Goal: Information Seeking & Learning: Compare options

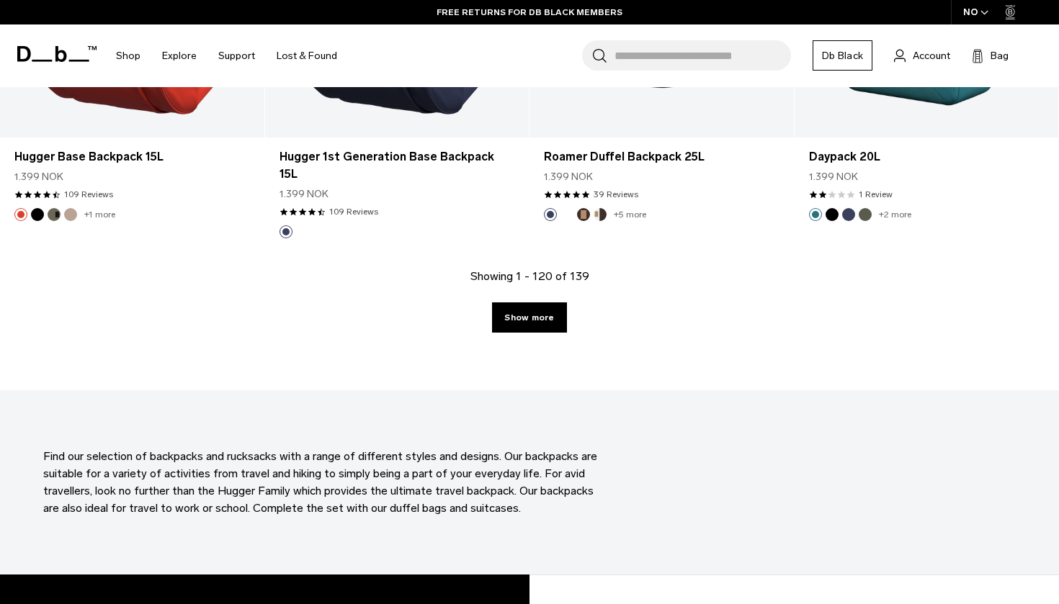
scroll to position [12298, 0]
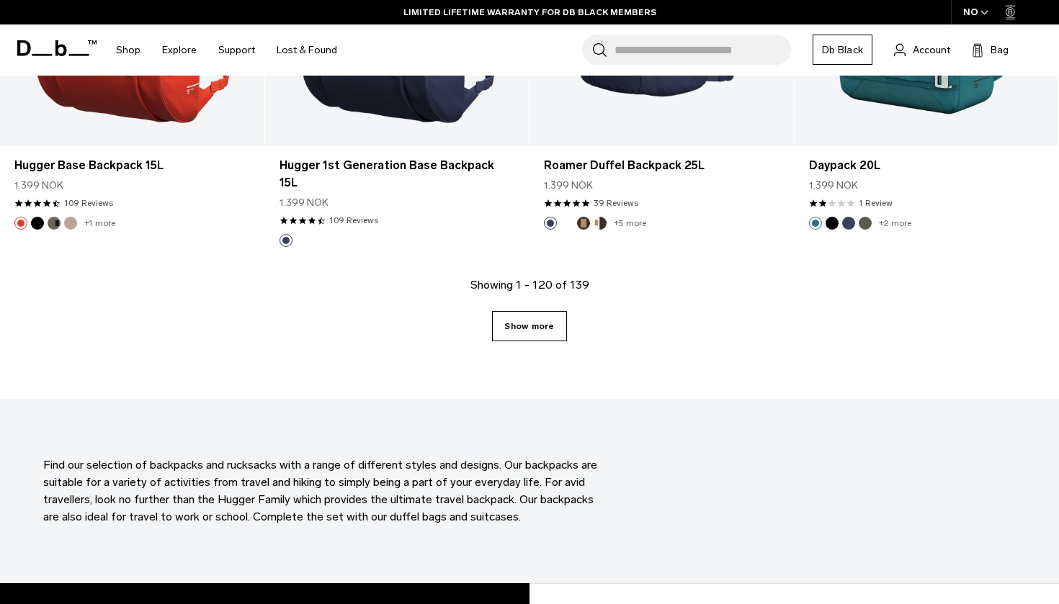
click at [538, 311] on link "Show more" at bounding box center [529, 326] width 74 height 30
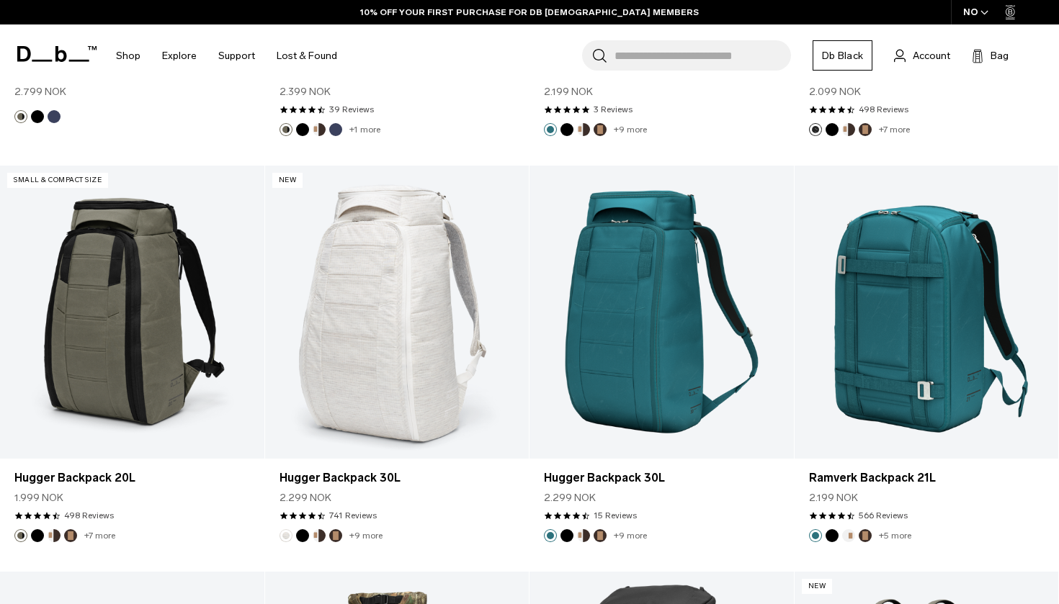
scroll to position [8338, 0]
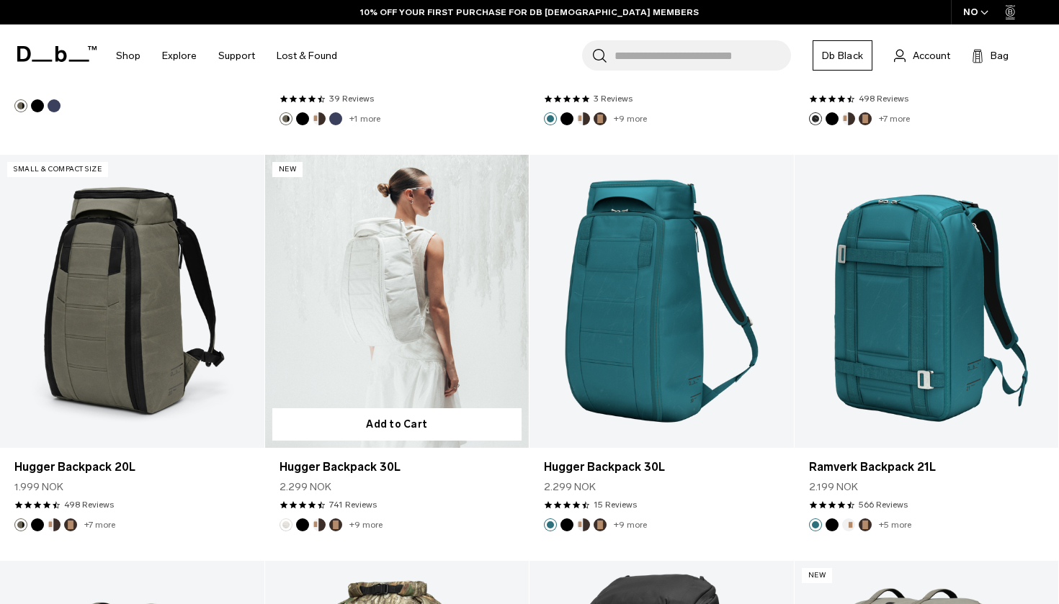
click at [420, 331] on link "Hugger Backpack 30L" at bounding box center [397, 301] width 264 height 293
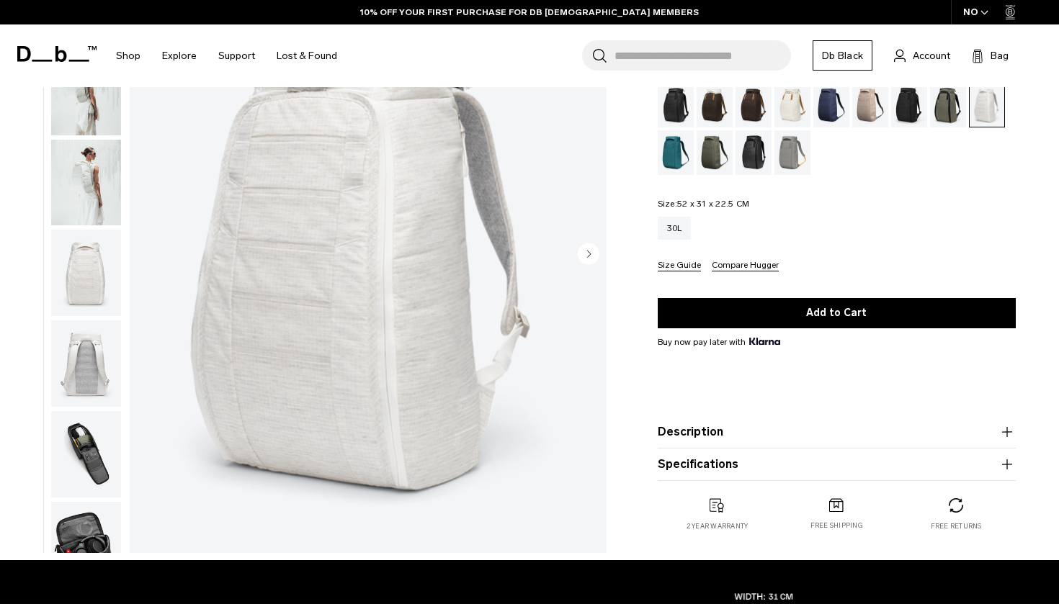
scroll to position [143, 0]
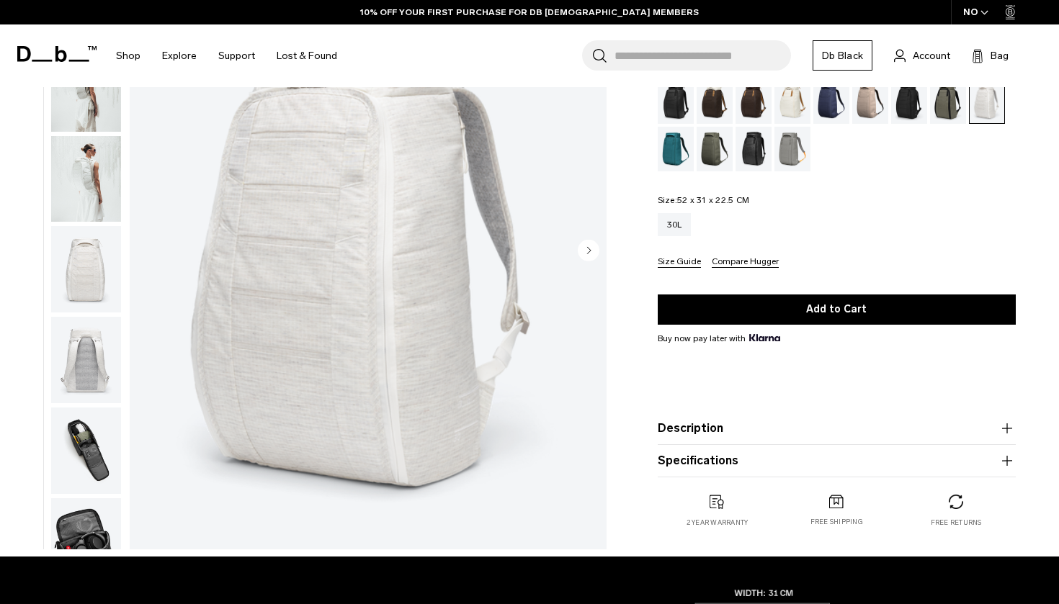
click at [102, 396] on img "button" at bounding box center [86, 360] width 70 height 86
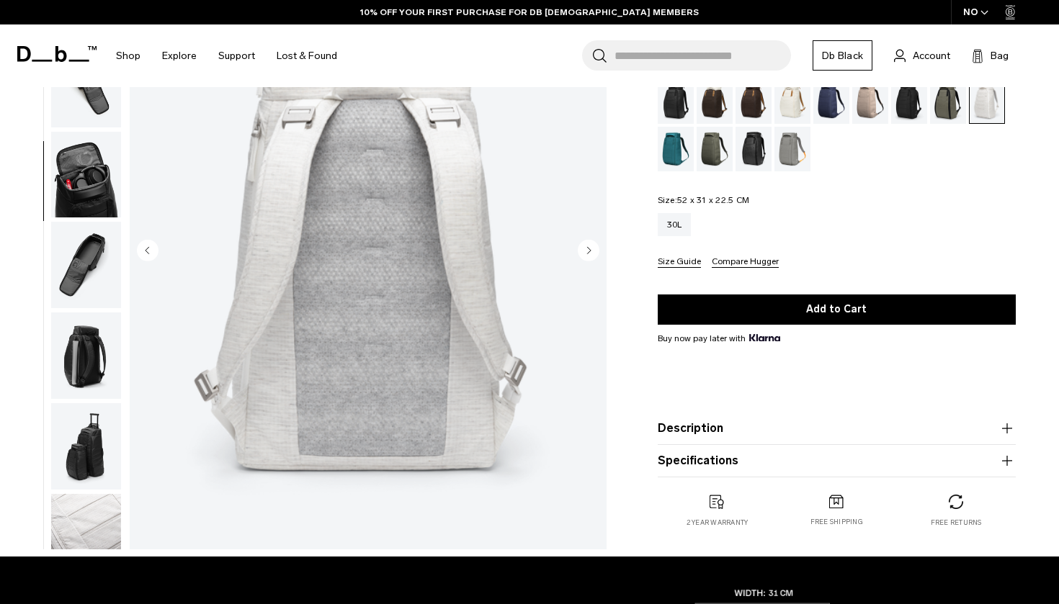
scroll to position [352, 0]
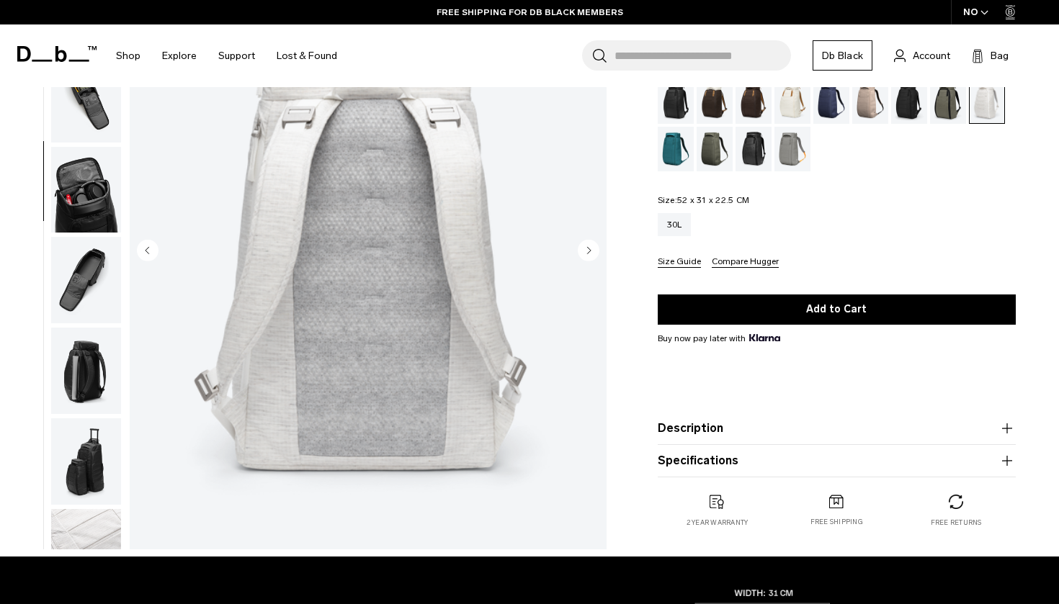
click at [103, 473] on img "button" at bounding box center [86, 462] width 70 height 86
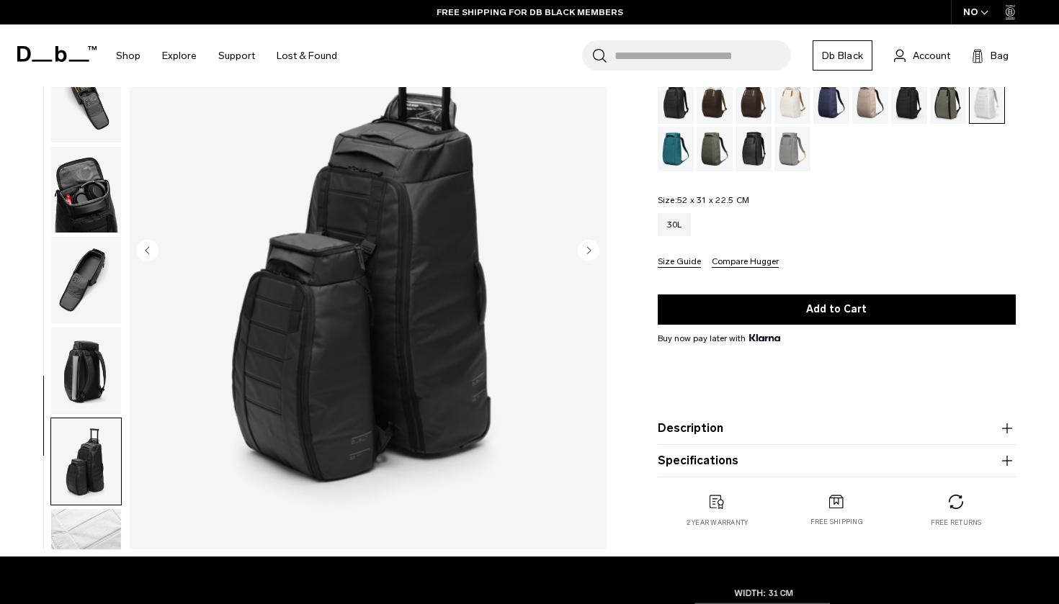
scroll to position [501, 0]
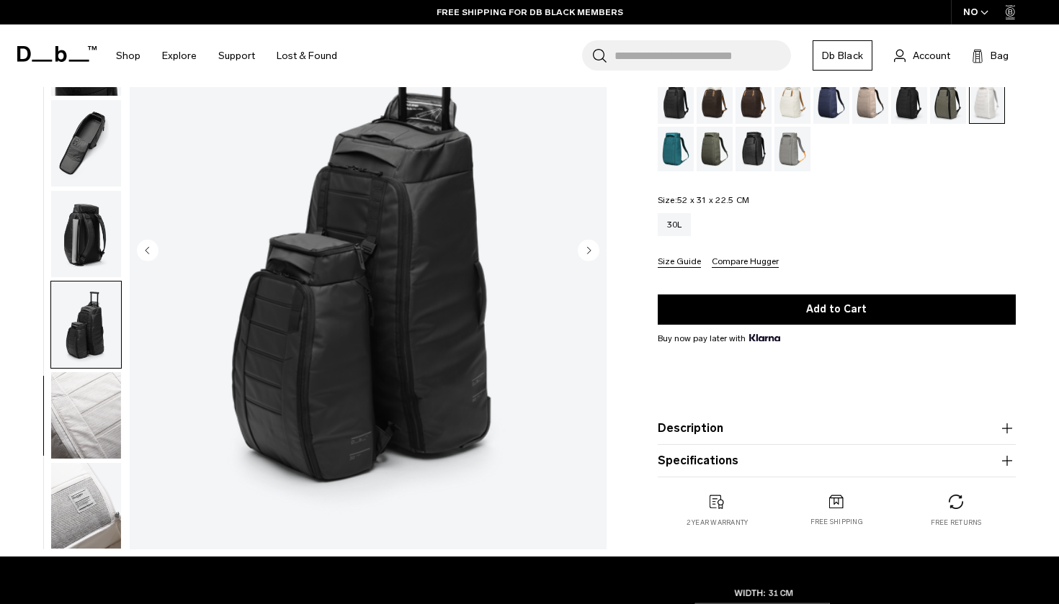
click at [82, 252] on img "button" at bounding box center [86, 234] width 70 height 86
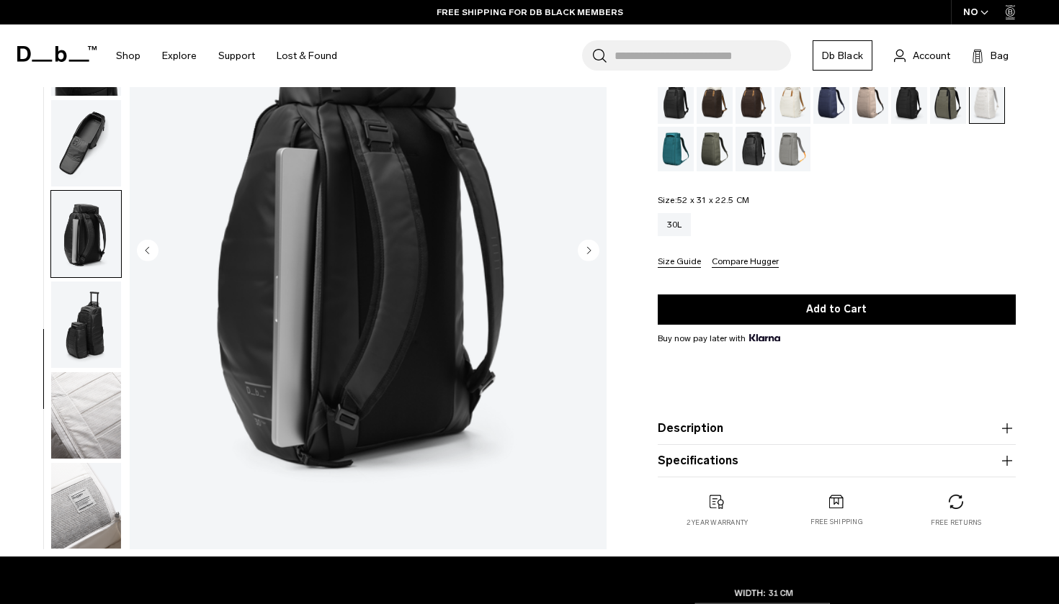
click at [80, 130] on img "button" at bounding box center [86, 143] width 70 height 86
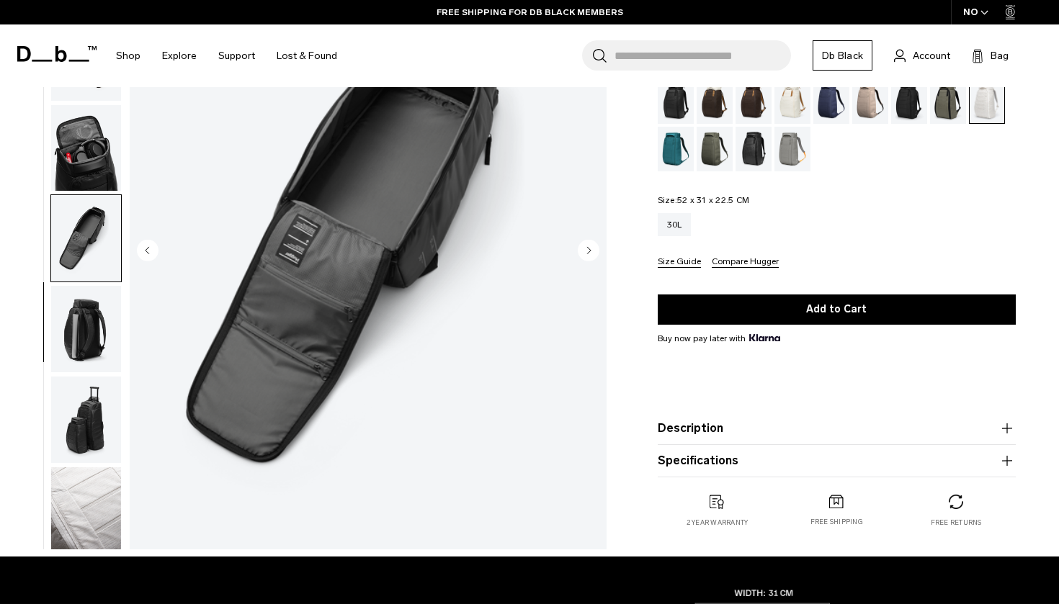
click at [86, 174] on img "button" at bounding box center [86, 148] width 70 height 86
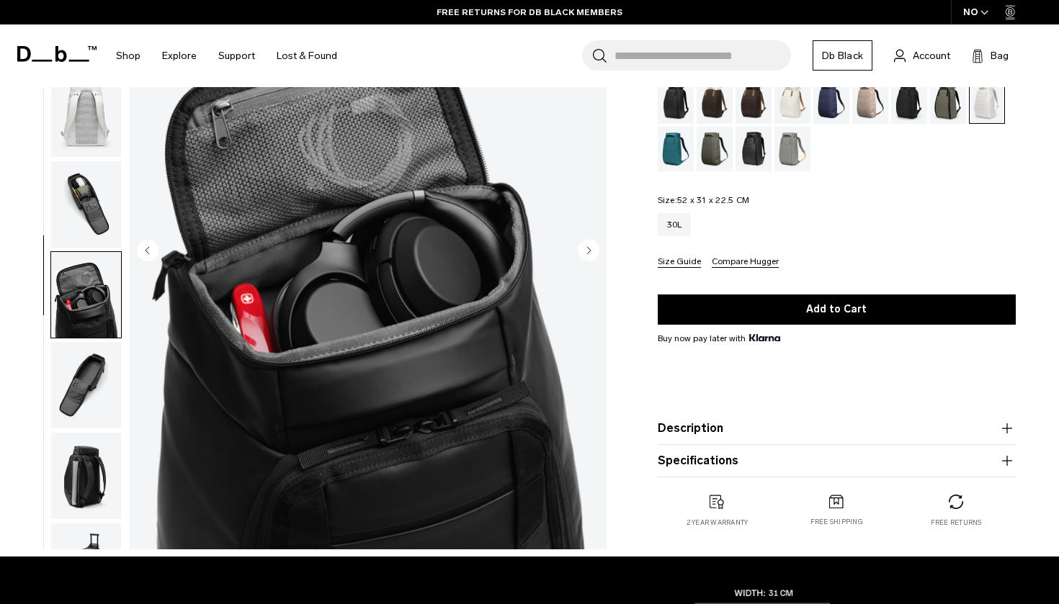
click at [81, 218] on img "button" at bounding box center [86, 204] width 70 height 86
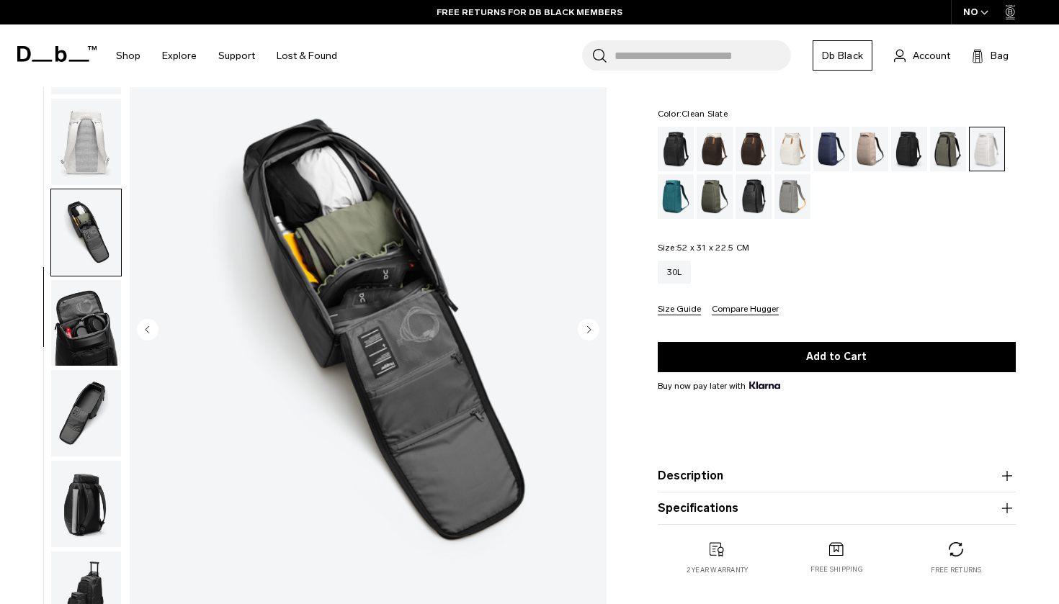
scroll to position [0, 0]
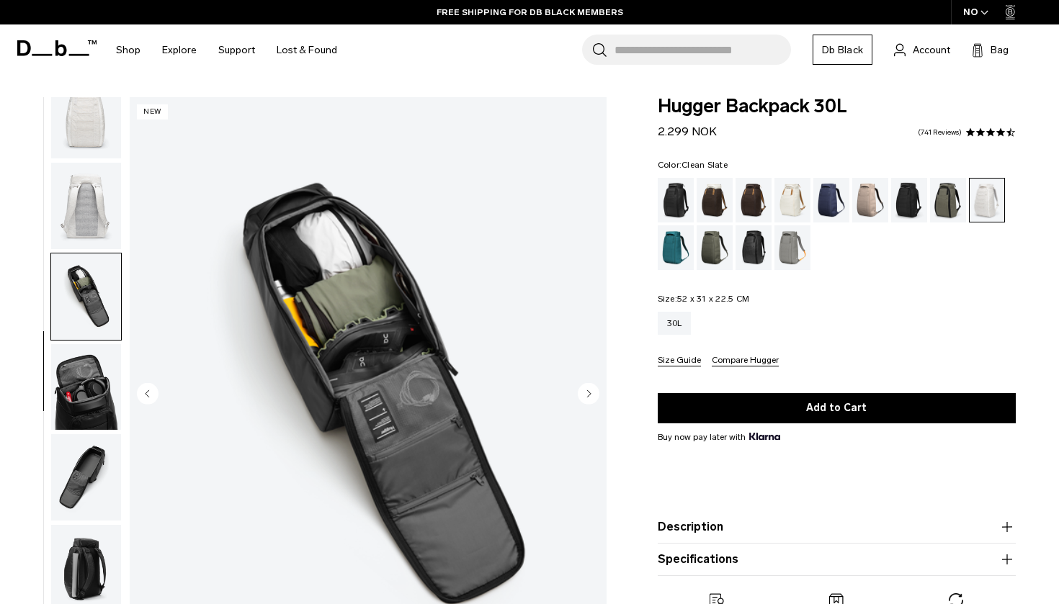
click at [99, 213] on img "button" at bounding box center [86, 206] width 70 height 86
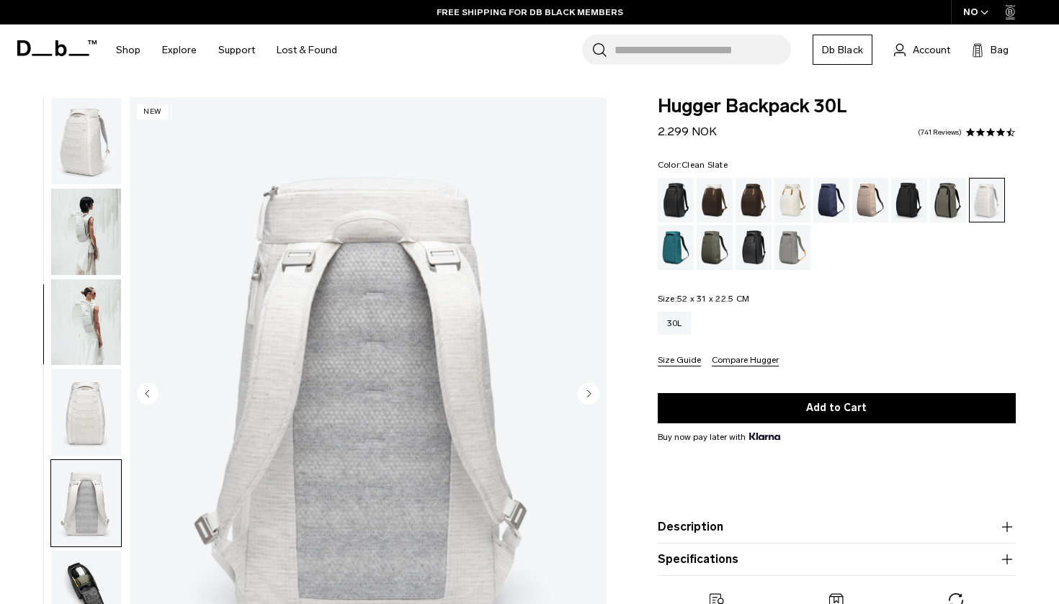
click at [92, 321] on img "button" at bounding box center [86, 323] width 70 height 86
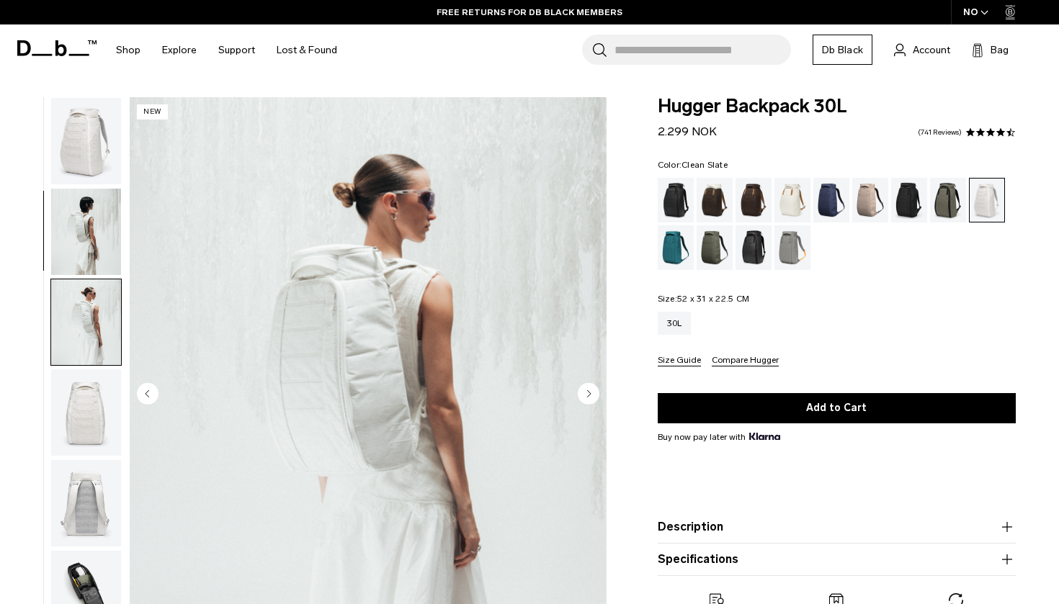
click at [100, 161] on img "button" at bounding box center [86, 141] width 70 height 86
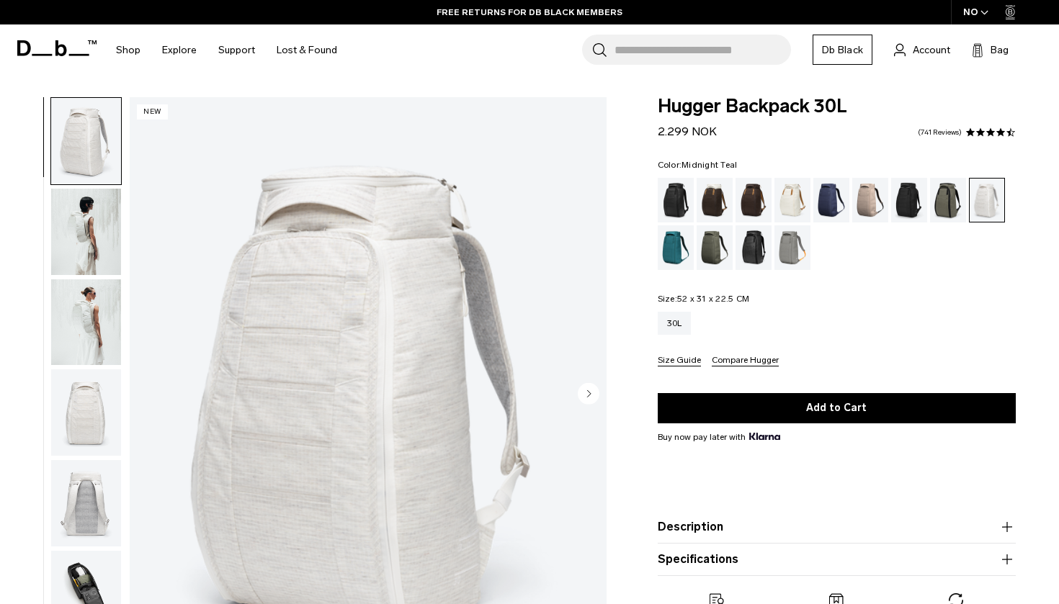
click at [677, 253] on div "Midnight Teal" at bounding box center [676, 247] width 37 height 45
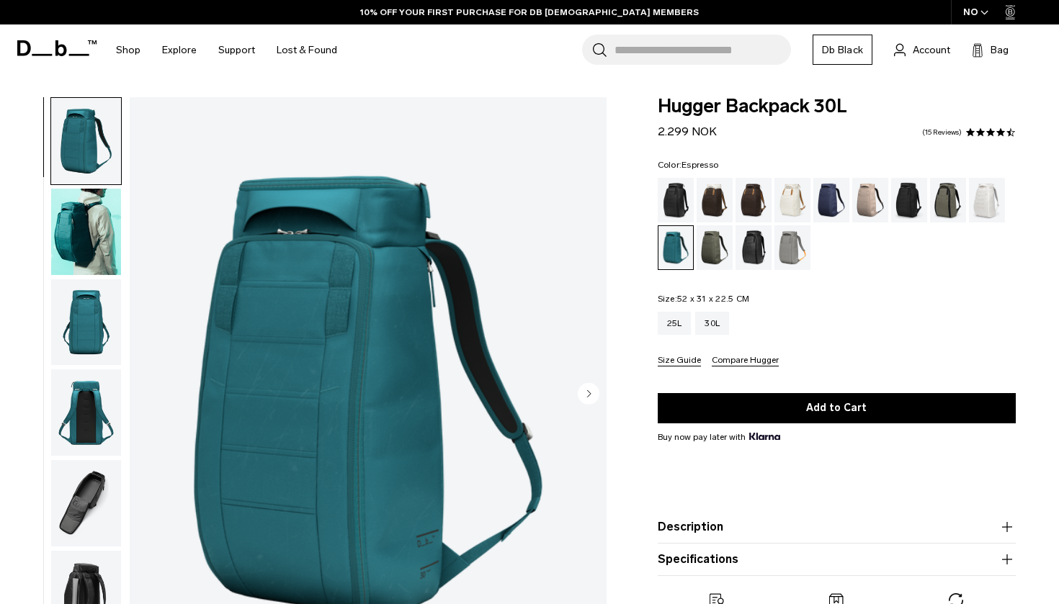
click at [750, 194] on div "Espresso" at bounding box center [754, 200] width 37 height 45
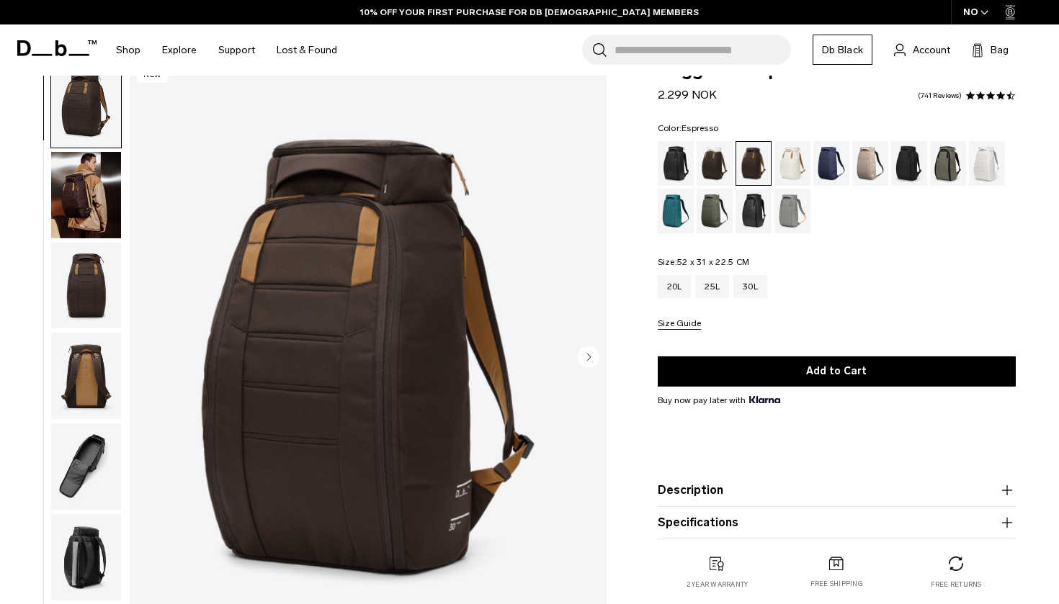
click at [86, 373] on img "button" at bounding box center [86, 376] width 70 height 86
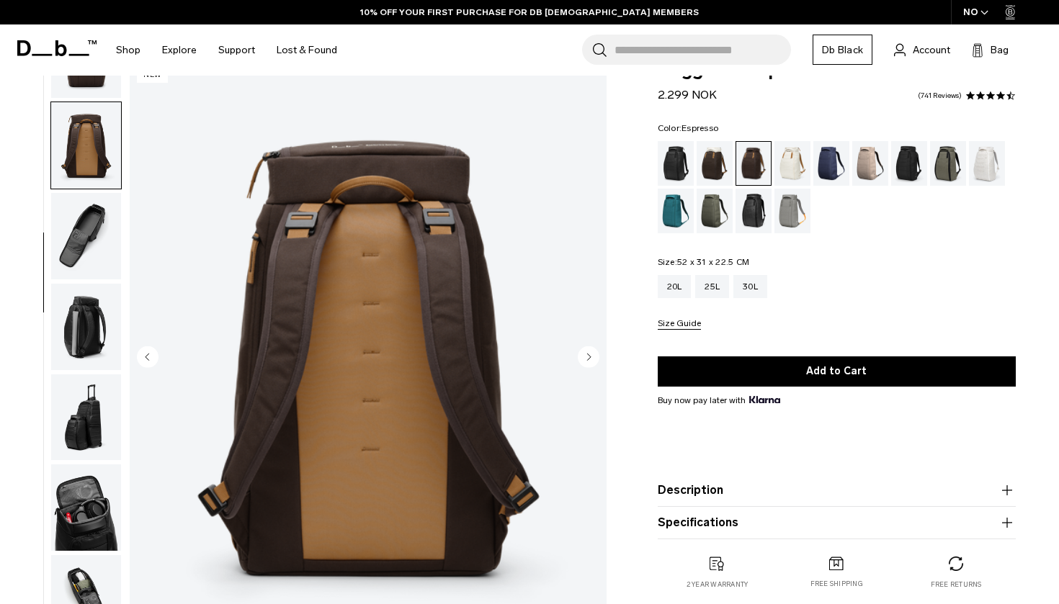
scroll to position [275, 0]
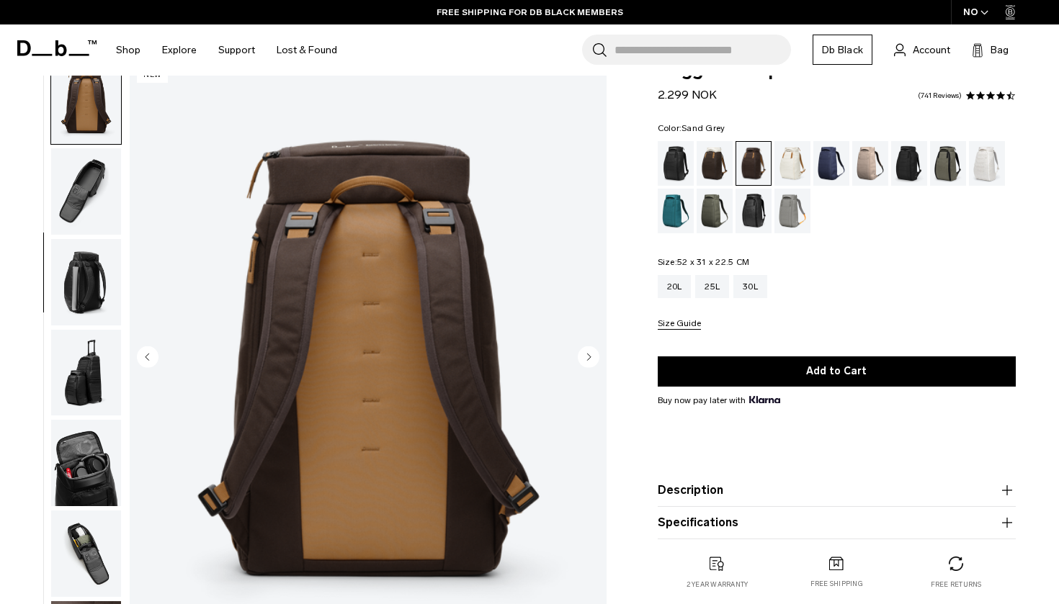
click at [780, 213] on div "Sand Grey" at bounding box center [792, 211] width 37 height 45
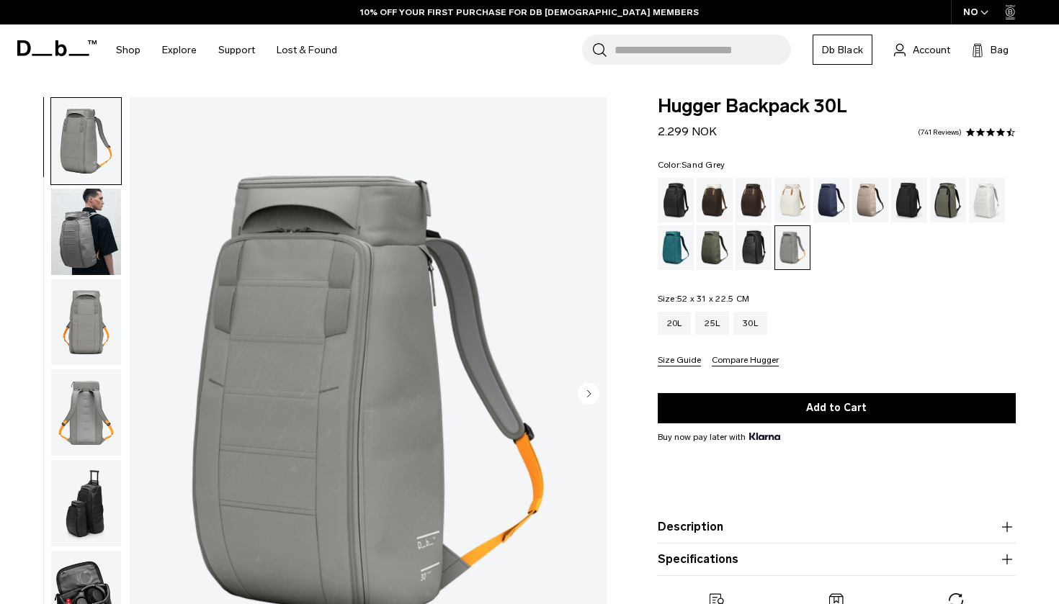
click at [66, 434] on img "button" at bounding box center [86, 413] width 70 height 86
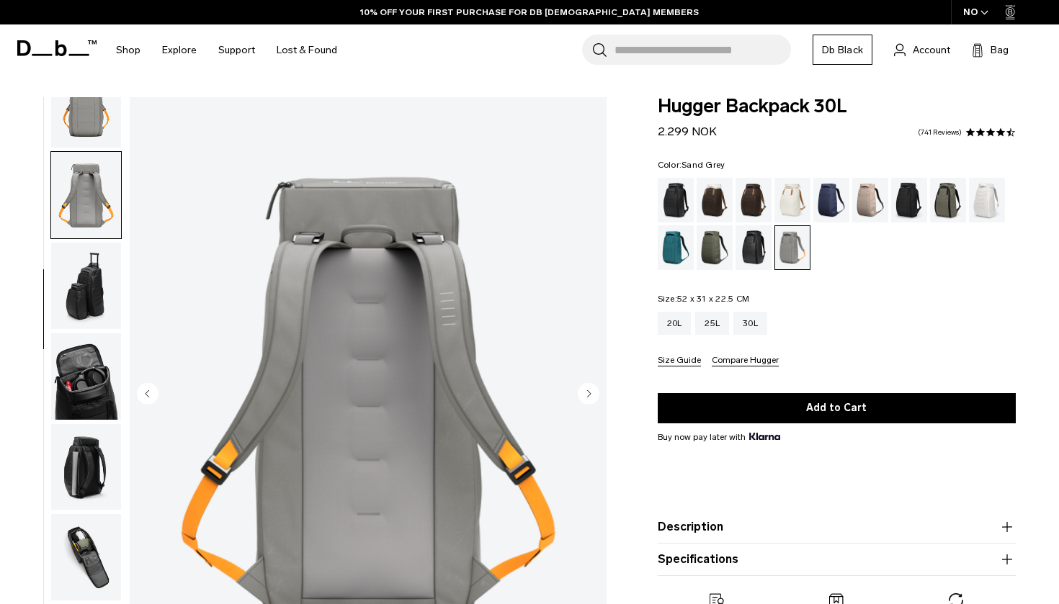
scroll to position [275, 0]
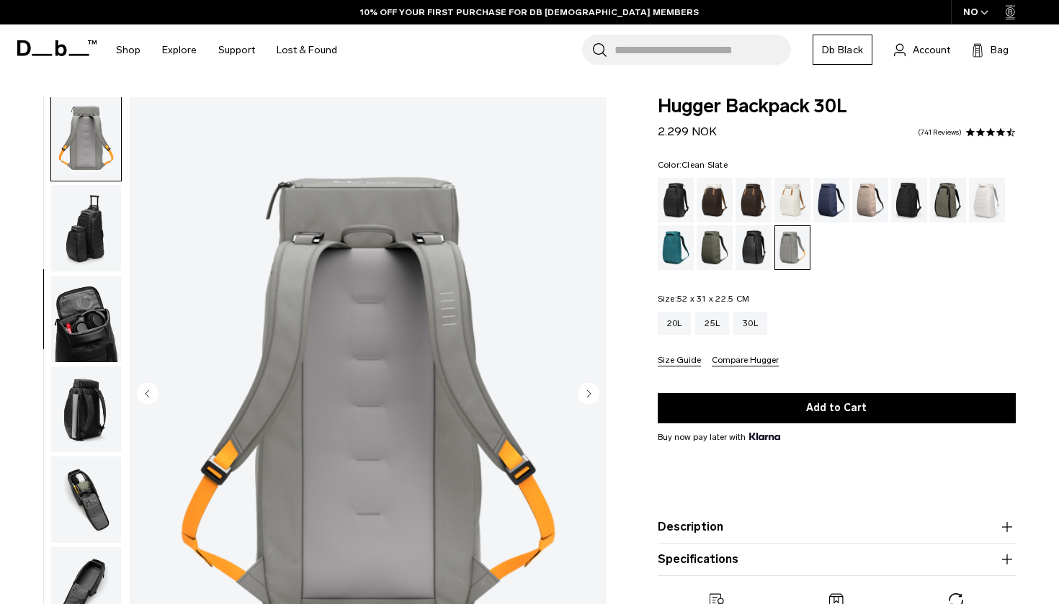
drag, startPoint x: 981, startPoint y: 198, endPoint x: 954, endPoint y: 198, distance: 27.4
click at [975, 198] on div "Clean Slate" at bounding box center [987, 200] width 37 height 45
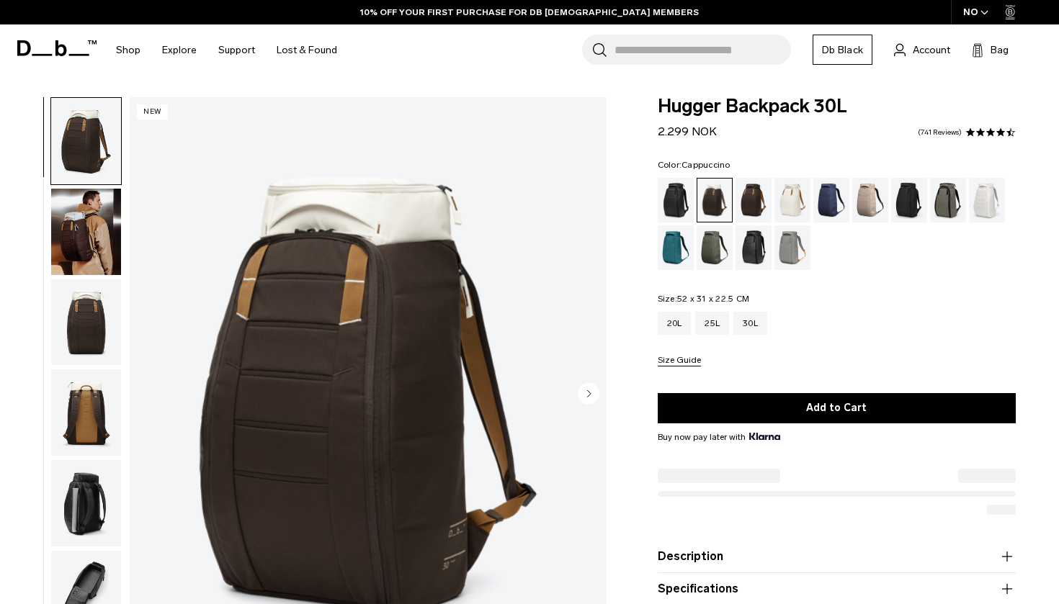
click at [82, 406] on img "button" at bounding box center [86, 413] width 70 height 86
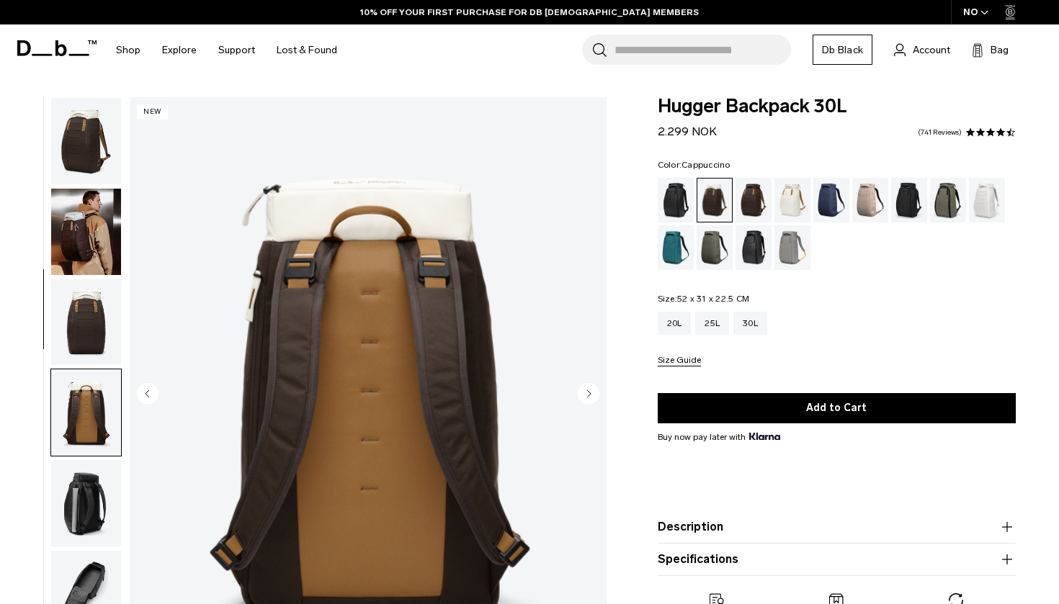
scroll to position [275, 0]
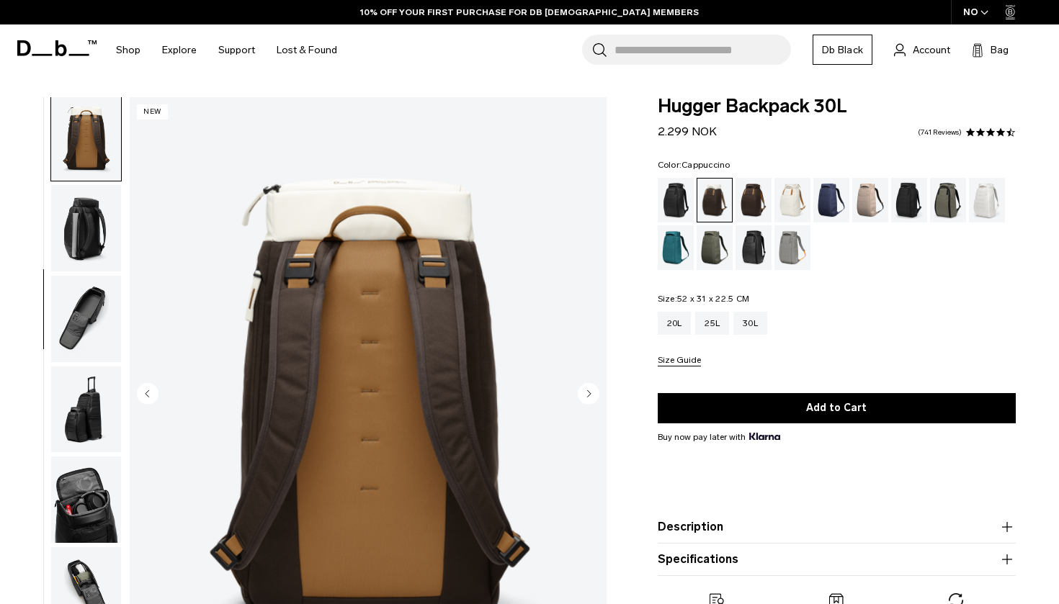
click at [100, 325] on img "button" at bounding box center [86, 319] width 70 height 86
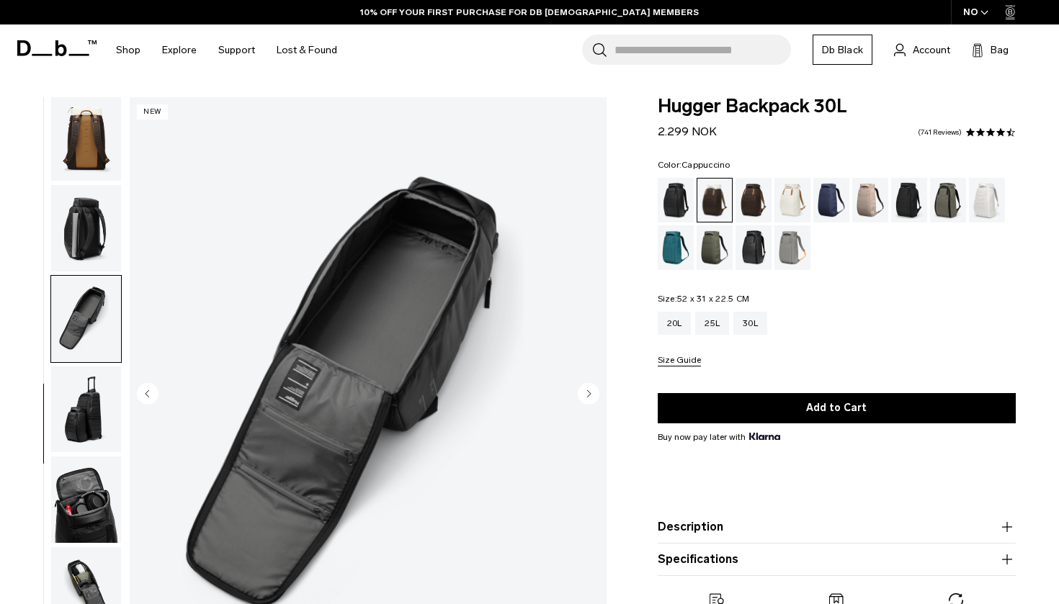
scroll to position [318, 0]
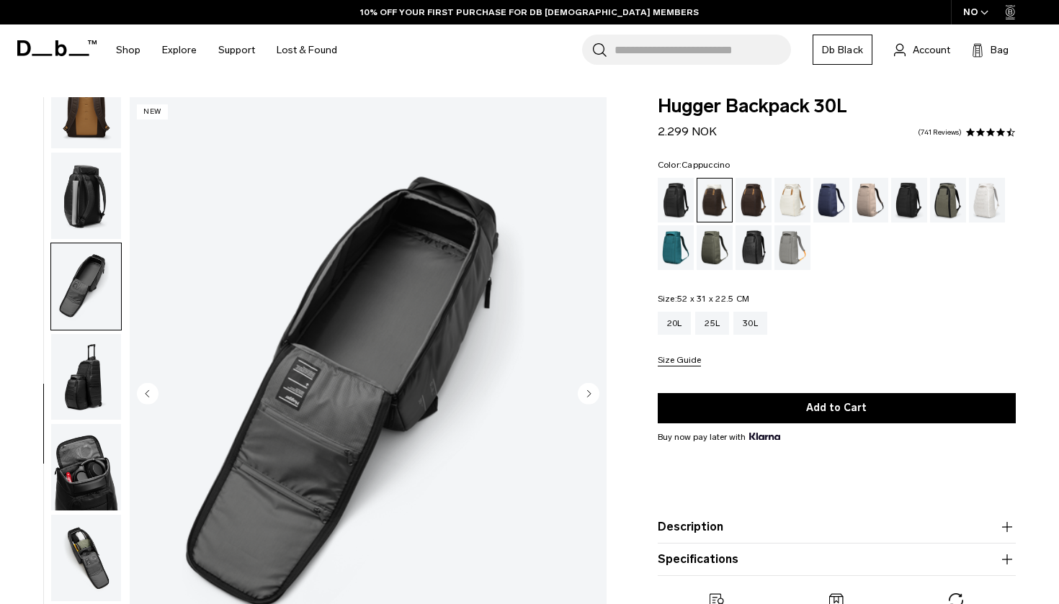
click at [77, 394] on img "button" at bounding box center [86, 377] width 70 height 86
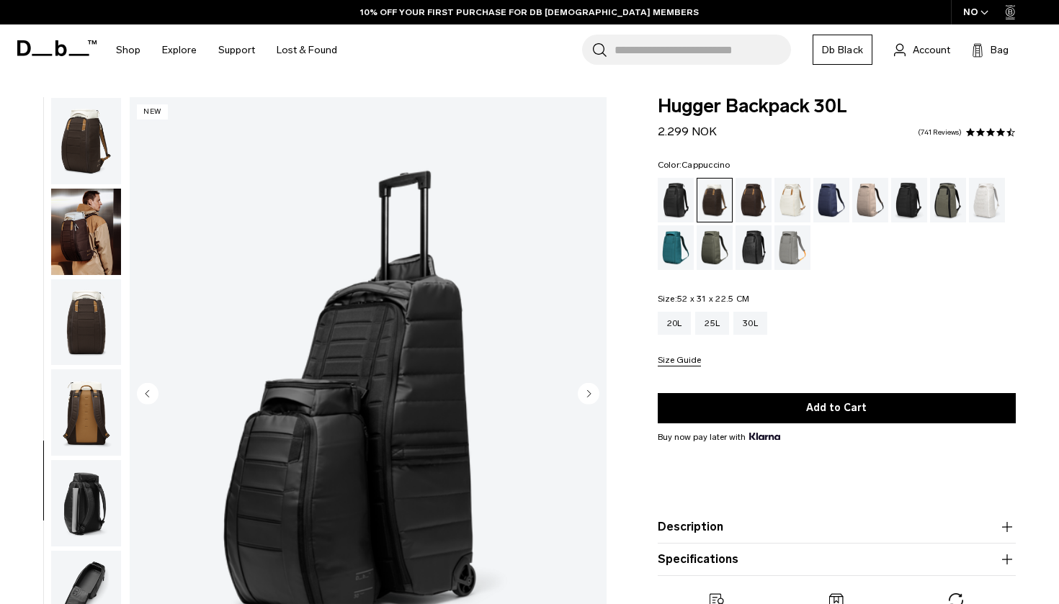
scroll to position [0, 0]
click at [674, 207] on div "Black Out" at bounding box center [676, 200] width 37 height 45
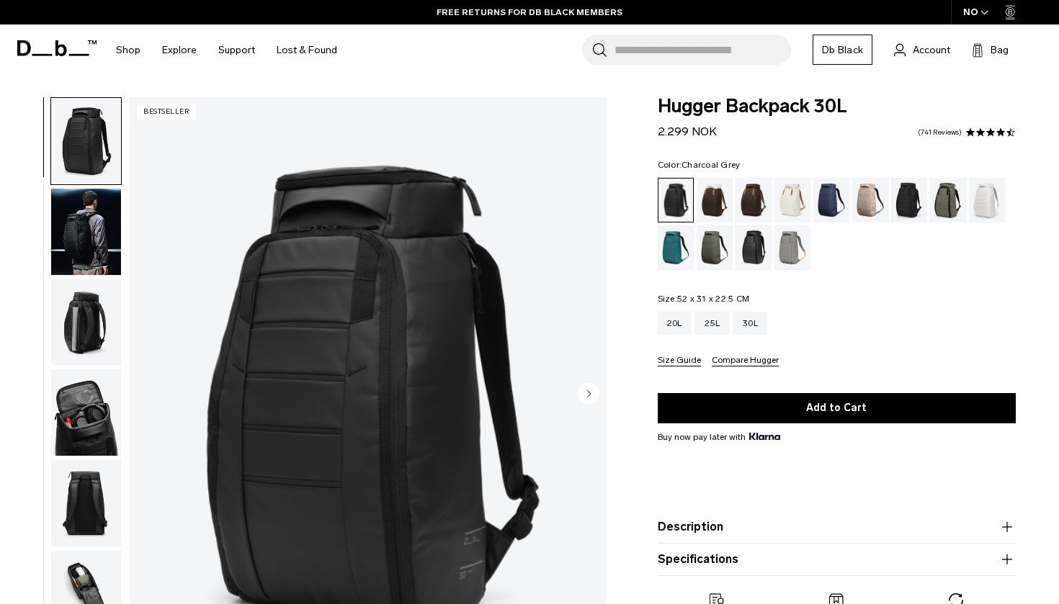
click at [912, 199] on div "Charcoal Grey" at bounding box center [909, 200] width 37 height 45
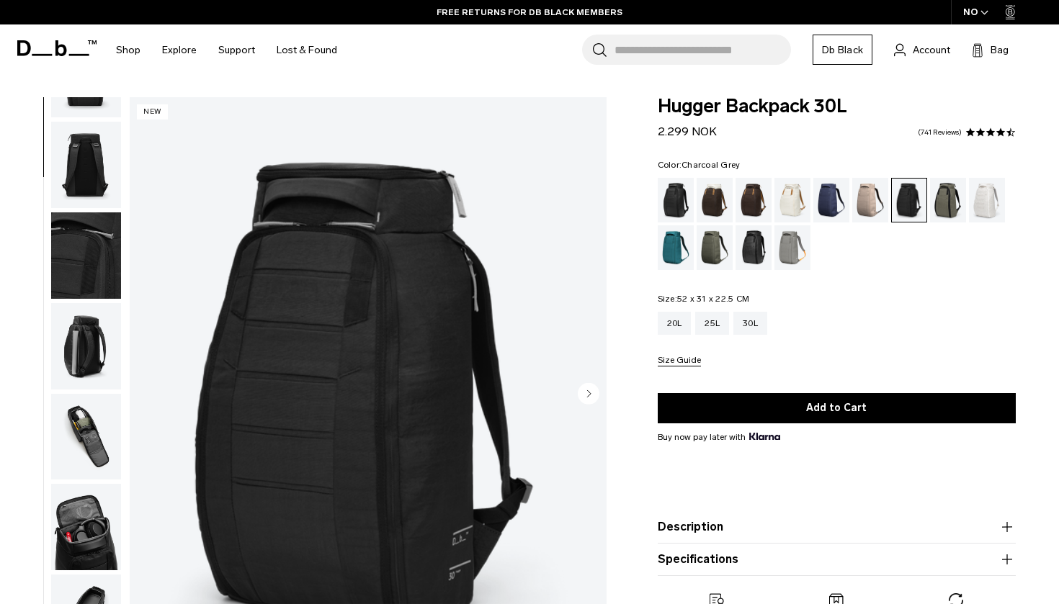
click at [81, 350] on img "button" at bounding box center [86, 346] width 70 height 86
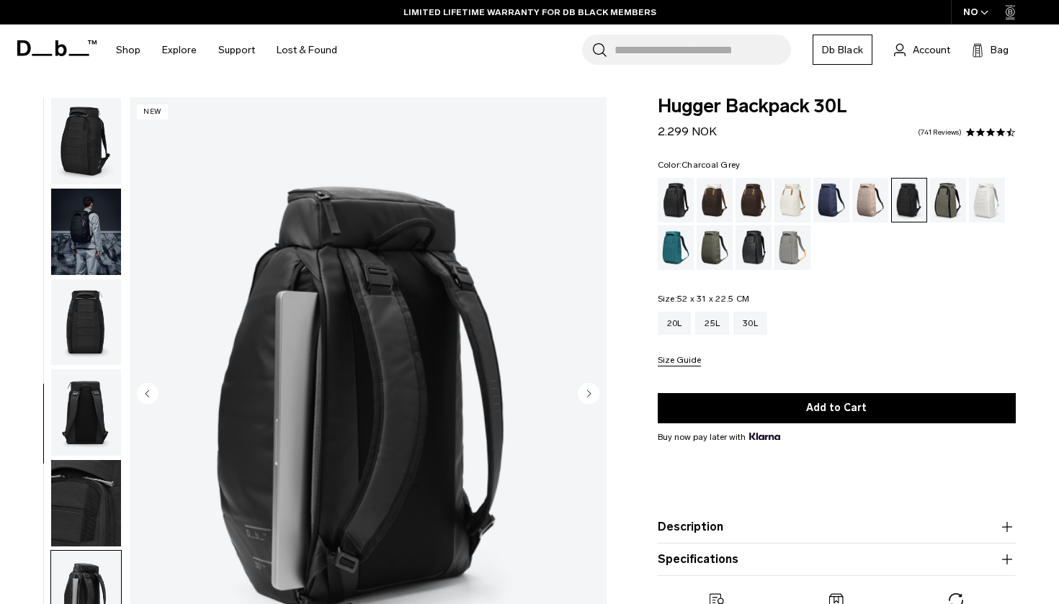
click at [84, 478] on img "button" at bounding box center [86, 503] width 70 height 86
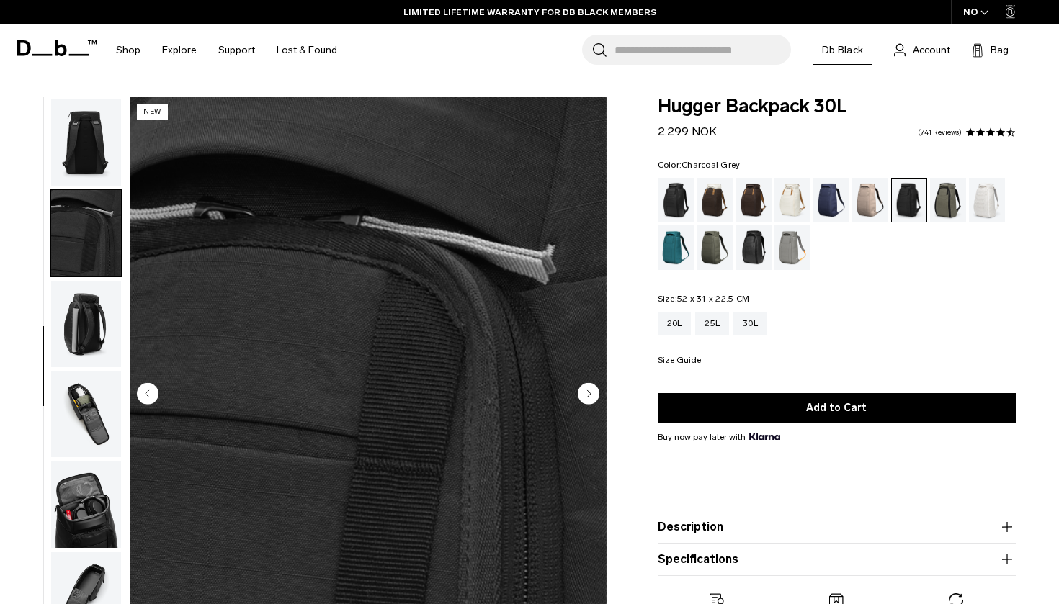
scroll to position [318, 0]
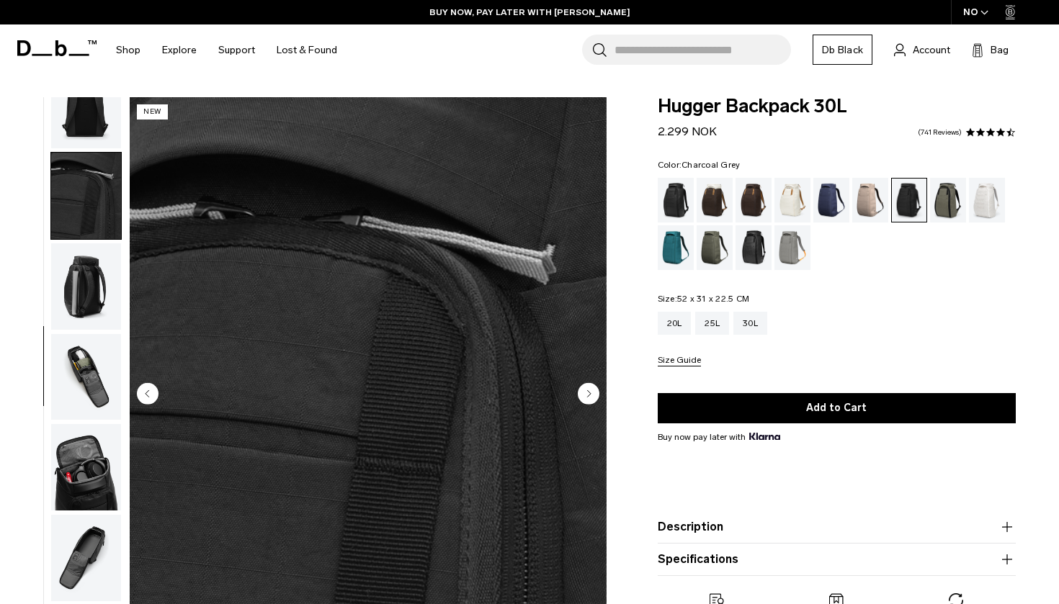
click at [84, 484] on img "button" at bounding box center [86, 467] width 70 height 86
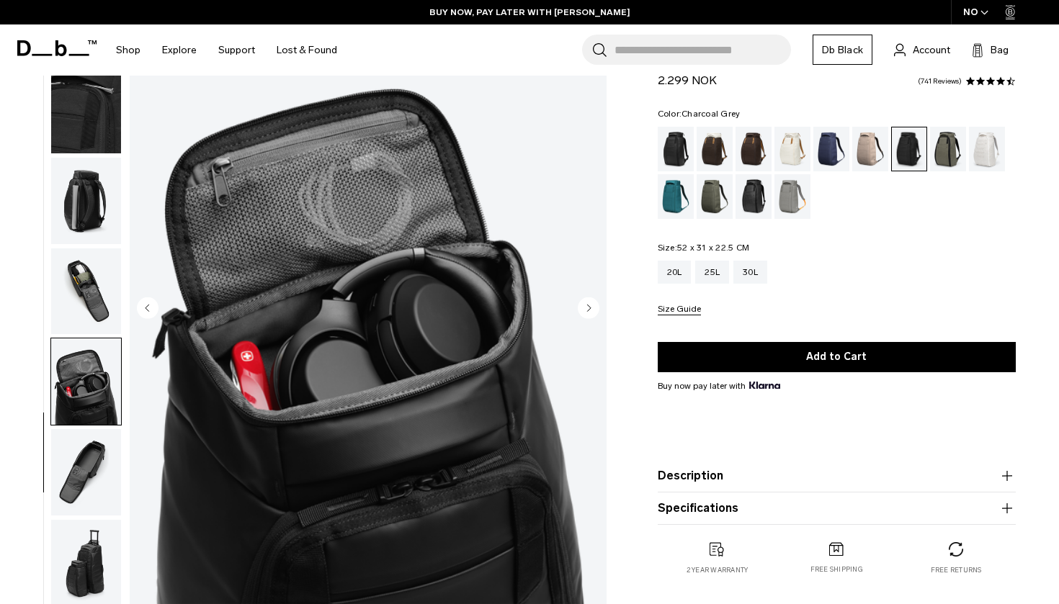
scroll to position [118, 0]
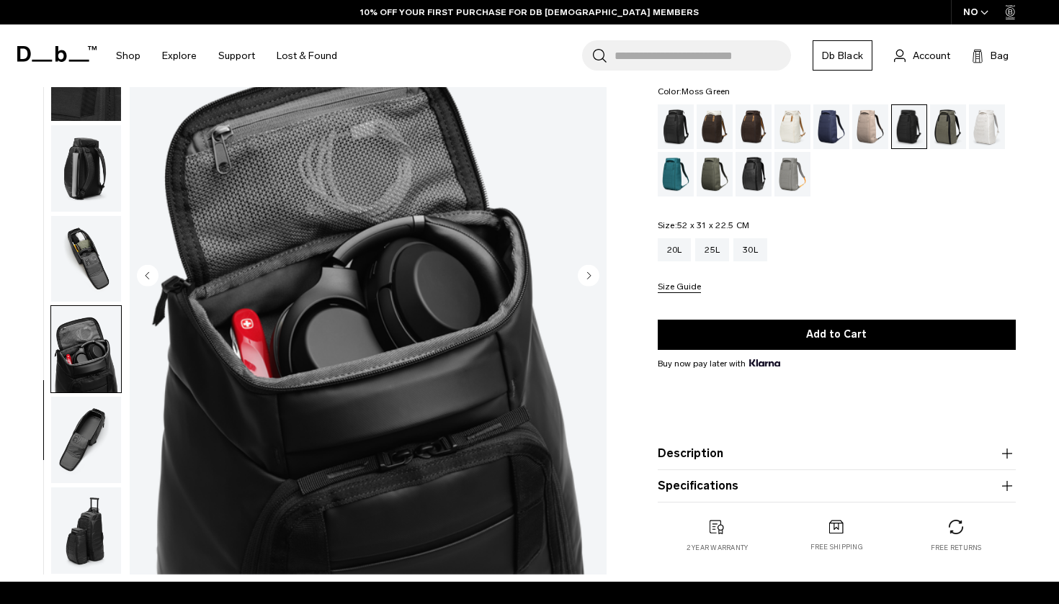
click at [715, 176] on div "Moss Green" at bounding box center [715, 174] width 37 height 45
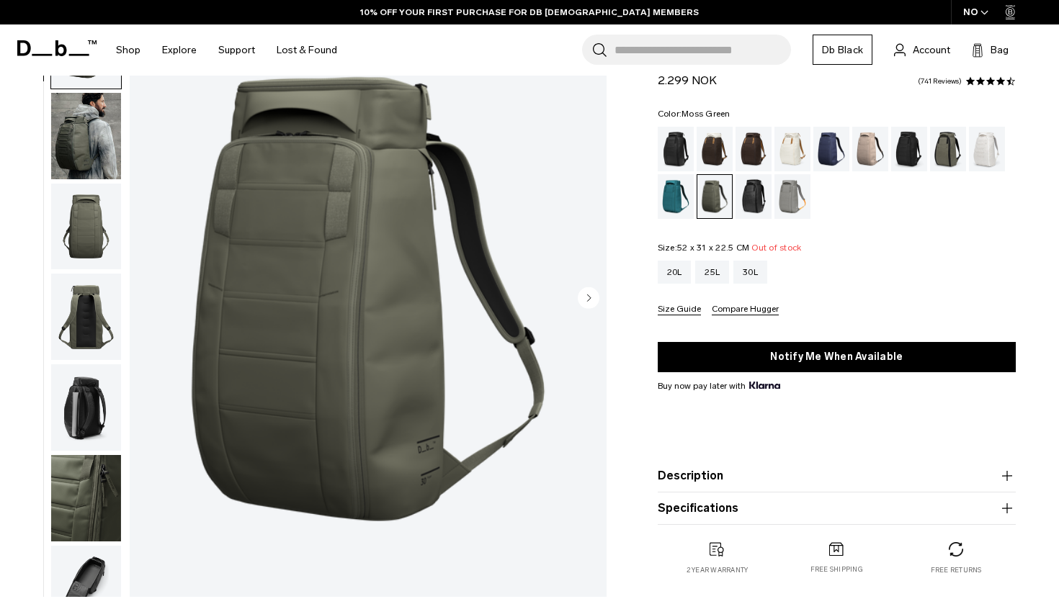
scroll to position [81, 0]
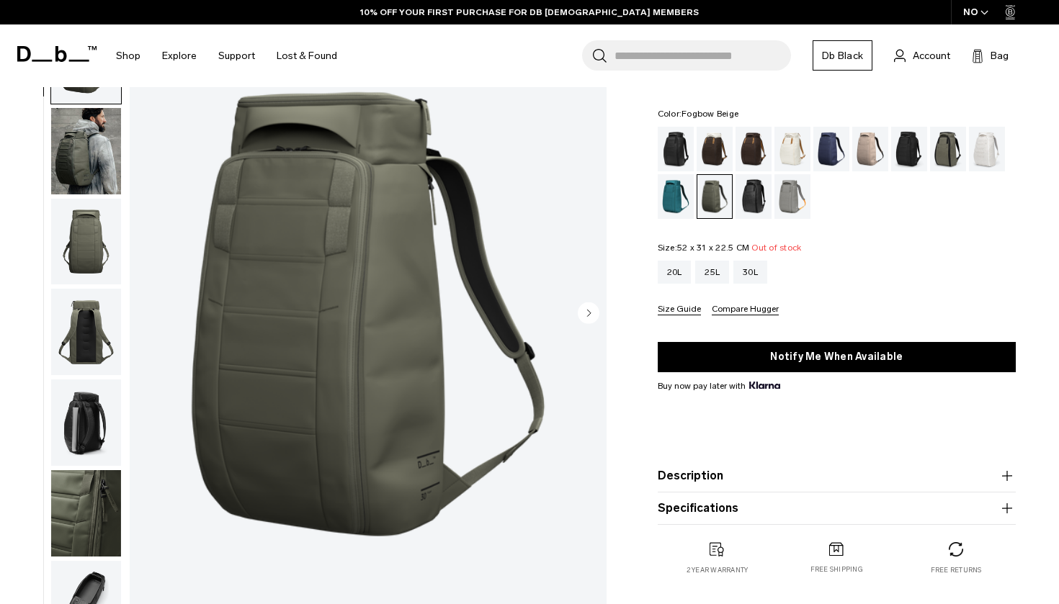
click at [876, 158] on div "Fogbow Beige" at bounding box center [870, 149] width 37 height 45
